Goal: Task Accomplishment & Management: Manage account settings

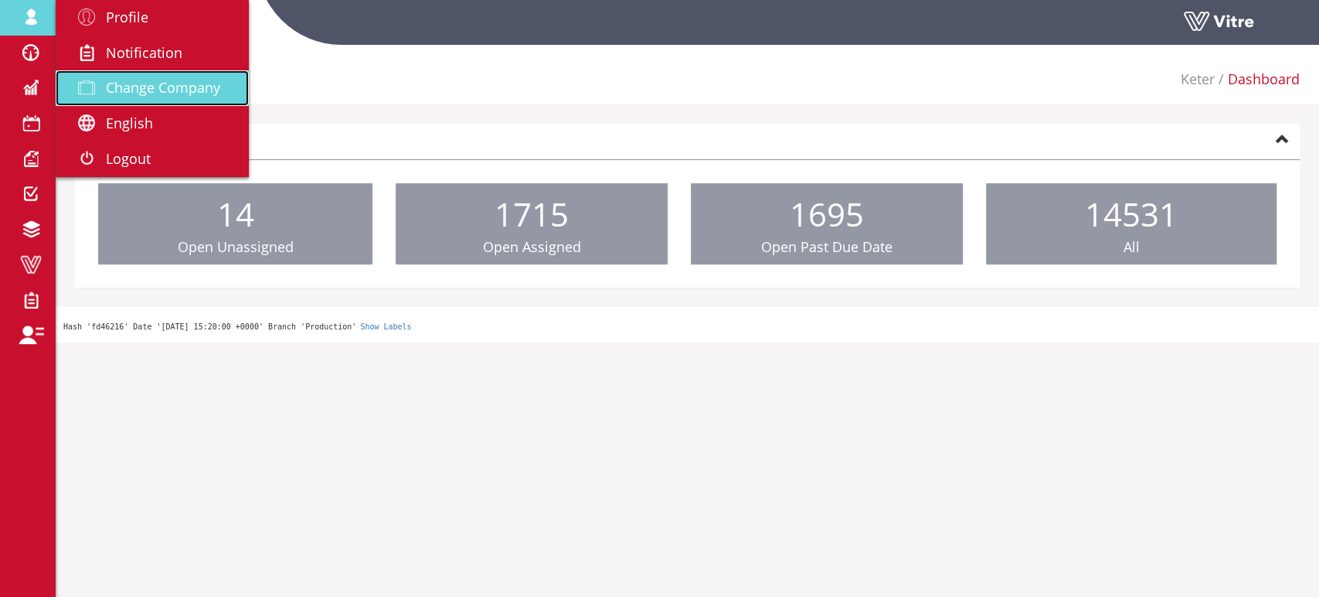
click at [168, 90] on span "Change Company" at bounding box center [163, 87] width 114 height 19
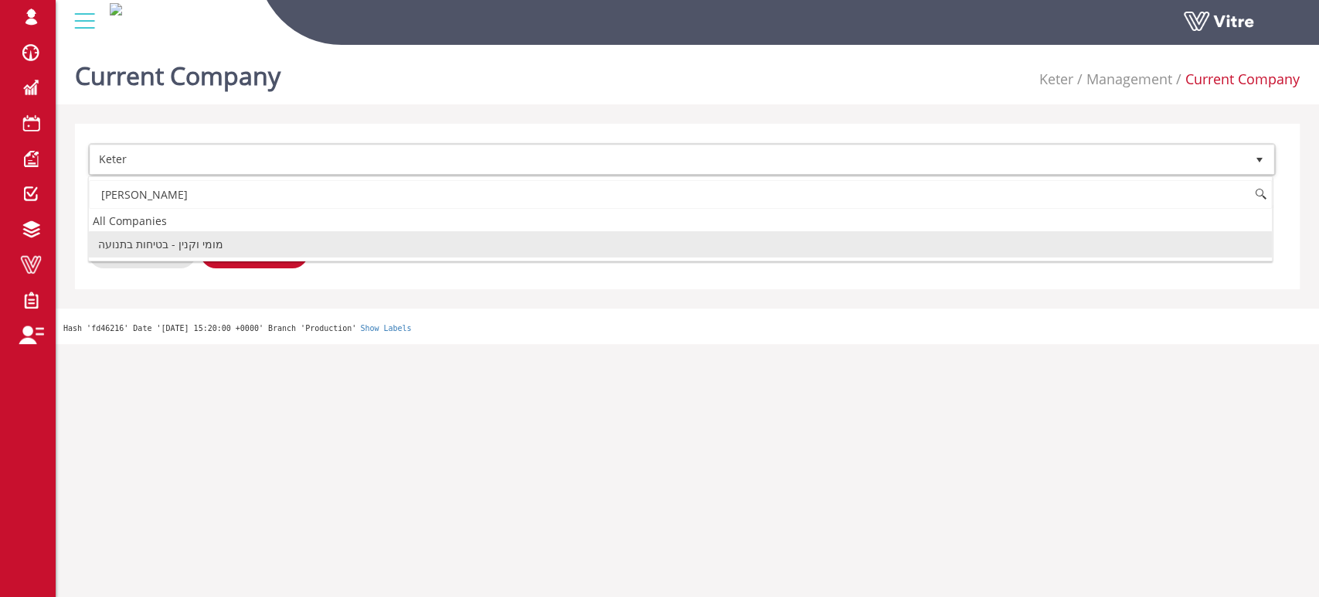
click at [182, 250] on li "מומי וקנין - בטיחות בתנועה" at bounding box center [680, 244] width 1183 height 26
type input "מומי"
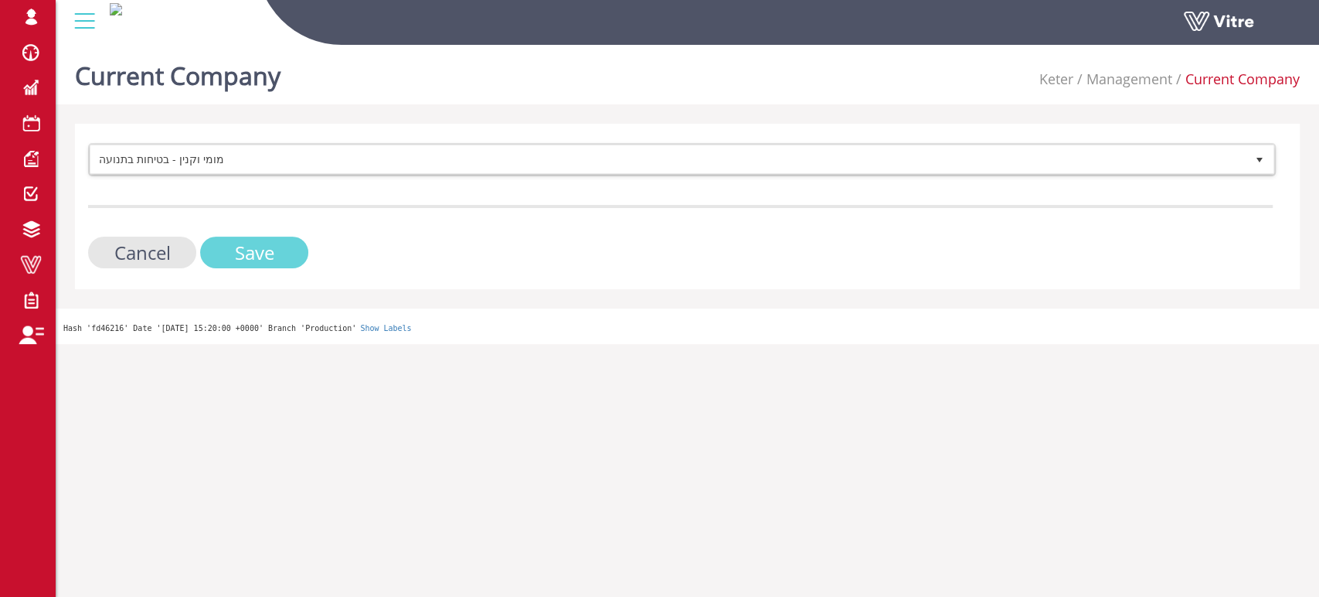
click at [239, 252] on input "Save" at bounding box center [254, 253] width 108 height 32
